Goal: Subscribe to service/newsletter

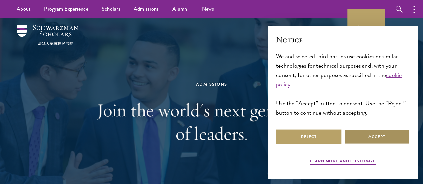
click at [371, 132] on button "Accept" at bounding box center [377, 136] width 66 height 15
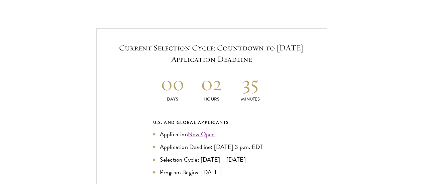
scroll to position [1437, 0]
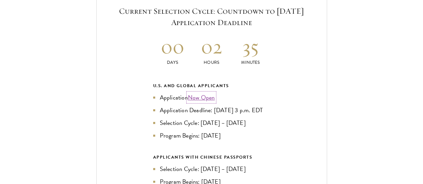
click at [212, 93] on link "Now Open" at bounding box center [201, 97] width 27 height 9
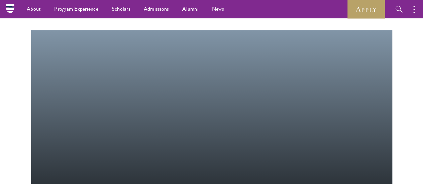
scroll to position [167, 0]
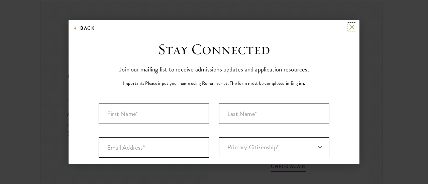
scroll to position [33, 0]
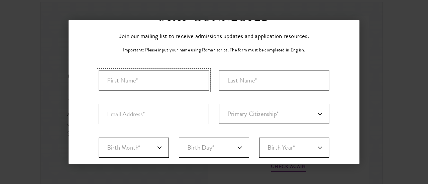
click at [173, 82] on input "First Name*" at bounding box center [154, 80] width 110 height 20
type input "[PERSON_NAME]"
type input "Nsengiyumva"
type input "[EMAIL_ADDRESS][DOMAIN_NAME]"
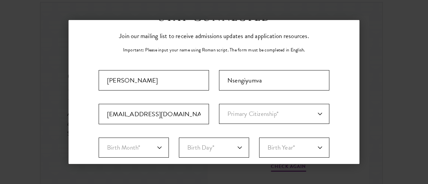
select select "RW"
type input "Rwanda"
select select
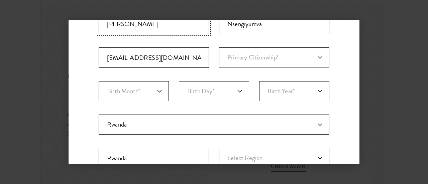
scroll to position [100, 0]
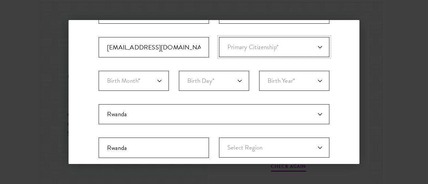
click at [269, 49] on select "Primary Citizenship* [GEOGRAPHIC_DATA] [DEMOGRAPHIC_DATA] [DEMOGRAPHIC_DATA] [D…" at bounding box center [274, 47] width 110 height 20
select select "RW"
click at [219, 37] on select "Primary Citizenship* [GEOGRAPHIC_DATA] [DEMOGRAPHIC_DATA] [DEMOGRAPHIC_DATA] [D…" at bounding box center [274, 47] width 110 height 20
click at [148, 82] on select "Birth Month* January February March April May June July August September Octobe…" at bounding box center [134, 81] width 70 height 20
select select "03"
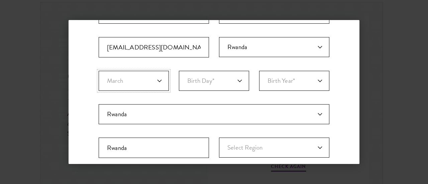
click at [99, 71] on select "Birth Month* January February March April May June July August September Octobe…" at bounding box center [134, 81] width 70 height 20
click at [203, 81] on select "Birth Day* 1 2 3 4 5 6 7 8 9 10 11 12 13 14 15 16 17 18 19 20 21 22 23 24 25 26…" at bounding box center [214, 81] width 70 height 20
select select "23"
click at [179, 71] on select "Birth Day* 1 2 3 4 5 6 7 8 9 10 11 12 13 14 15 16 17 18 19 20 21 22 23 24 25 26…" at bounding box center [214, 81] width 70 height 20
click at [278, 77] on select "Birth Year* [DEMOGRAPHIC_DATA] [DEMOGRAPHIC_DATA] [DEMOGRAPHIC_DATA] [DEMOGRAPH…" at bounding box center [294, 81] width 70 height 20
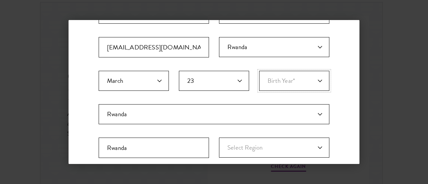
select select "1982"
click at [259, 71] on select "Birth Year* [DEMOGRAPHIC_DATA] [DEMOGRAPHIC_DATA] [DEMOGRAPHIC_DATA] [DEMOGRAPH…" at bounding box center [294, 81] width 70 height 20
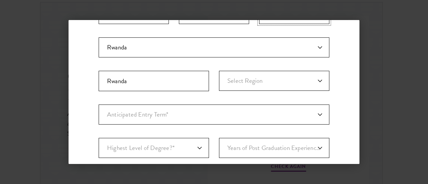
scroll to position [201, 0]
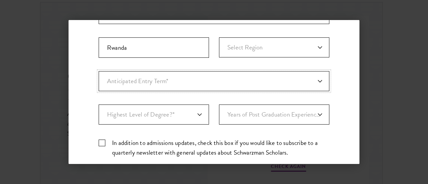
click at [180, 79] on select "Anticipated Entry Term* [DATE] (Application opens [DATE]) Just Exploring" at bounding box center [214, 81] width 231 height 20
select select "a6790467-ebe7-4045-a56a-66c1cae98076"
click at [99, 71] on select "Anticipated Entry Term* [DATE] (Application opens [DATE]) Just Exploring" at bounding box center [214, 81] width 231 height 20
click at [168, 112] on select "Highest Level of Degree?* PHD Bachelor's Master's Current Undergraduate Student" at bounding box center [154, 115] width 110 height 20
select select "baef124f-e103-44b1-8ca6-5d0669438e44"
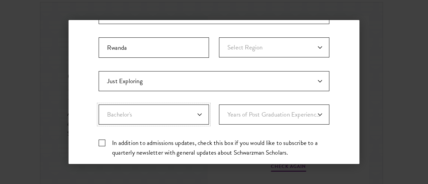
click at [99, 105] on select "Highest Level of Degree?* PHD Bachelor's Master's Current Undergraduate Student" at bounding box center [154, 115] width 110 height 20
click at [239, 114] on select "Years of Post Graduation Experience?* 1 2 3 4 5 6 7 8 9 10" at bounding box center [274, 115] width 110 height 20
click at [183, 95] on div "Important: The form must be completed in English. [PERSON_NAME][GEOGRAPHIC_DATA…" at bounding box center [214, 33] width 231 height 260
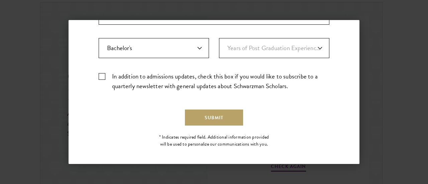
scroll to position [267, 0]
click at [102, 73] on label "In addition to admissions updates, check this box if you would like to subscrib…" at bounding box center [214, 80] width 231 height 19
click at [102, 73] on input "In addition to admissions updates, check this box if you would like to subscrib…" at bounding box center [214, 73] width 231 height 4
checkbox input "true"
click at [209, 117] on button "Submit" at bounding box center [214, 117] width 58 height 16
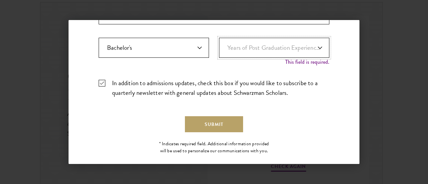
click at [267, 42] on select "Years of Post Graduation Experience?* 1 2 3 4 5 6 7 8 9 10" at bounding box center [274, 48] width 110 height 20
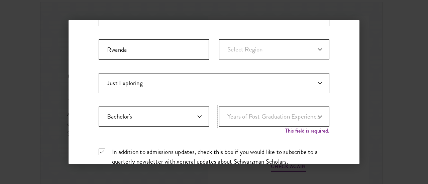
scroll to position [209, 0]
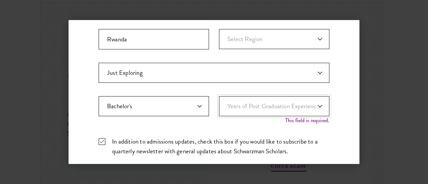
click at [245, 104] on select "Years of Post Graduation Experience?* 1 2 3 4 5 6 7 8 9 10" at bounding box center [274, 106] width 110 height 20
select select "1"
click at [219, 96] on select "Years of Post Graduation Experience?* 1 2 3 4 5 6 7 8 9 10" at bounding box center [274, 106] width 110 height 20
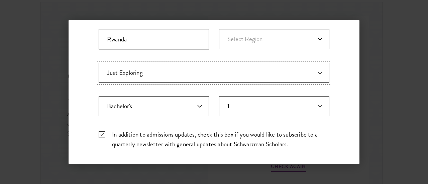
click at [229, 71] on select "Anticipated Entry Term* [DATE] (Application opens [DATE]) Just Exploring" at bounding box center [214, 73] width 231 height 20
click at [99, 63] on select "Anticipated Entry Term* [DATE] (Application opens [DATE]) Just Exploring" at bounding box center [214, 73] width 231 height 20
click at [176, 70] on select "Anticipated Entry Term* [DATE] (Application opens [DATE]) Just Exploring" at bounding box center [214, 73] width 231 height 20
select select "a6790467-ebe7-4045-a56a-66c1cae98076"
click at [99, 63] on select "Anticipated Entry Term* [DATE] (Application opens [DATE]) Just Exploring" at bounding box center [214, 73] width 231 height 20
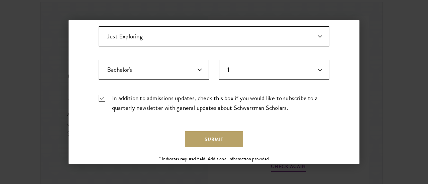
scroll to position [269, 0]
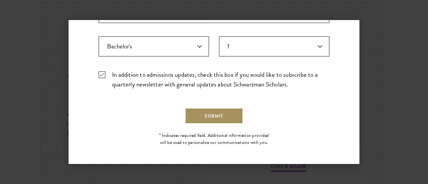
click at [204, 115] on button "Submit" at bounding box center [214, 116] width 58 height 16
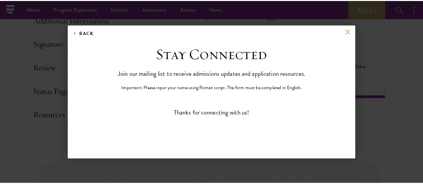
scroll to position [0, 0]
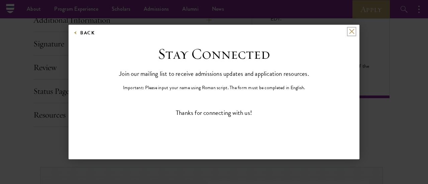
click at [350, 32] on button at bounding box center [352, 32] width 6 height 6
